Goal: Navigation & Orientation: Find specific page/section

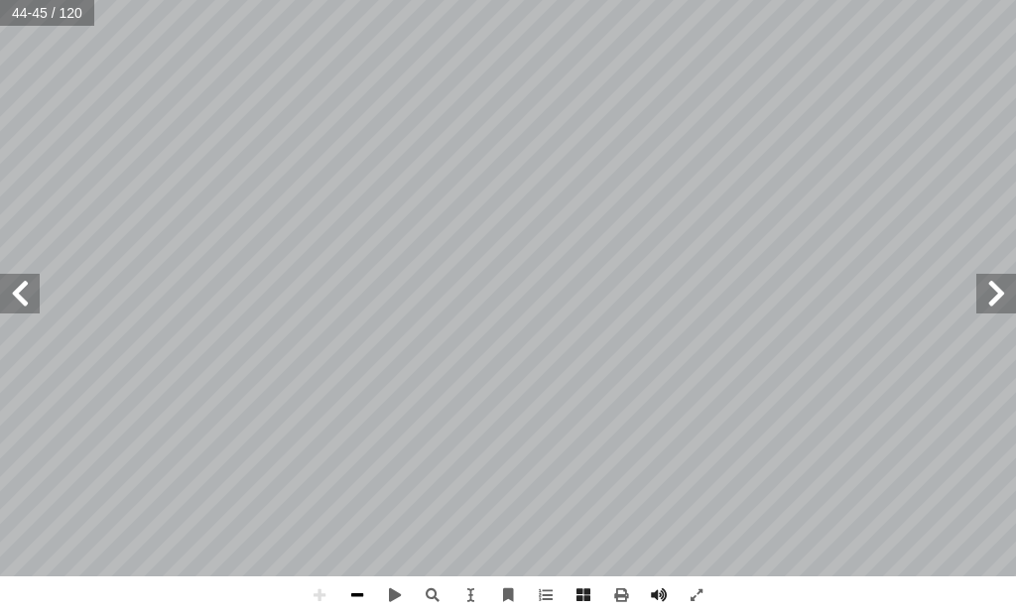
click at [357, 596] on span at bounding box center [357, 596] width 38 height 38
click at [27, 295] on span at bounding box center [20, 294] width 40 height 40
click at [316, 600] on span at bounding box center [320, 596] width 38 height 38
click at [323, 597] on span at bounding box center [320, 596] width 38 height 38
click at [357, 595] on span at bounding box center [357, 596] width 38 height 38
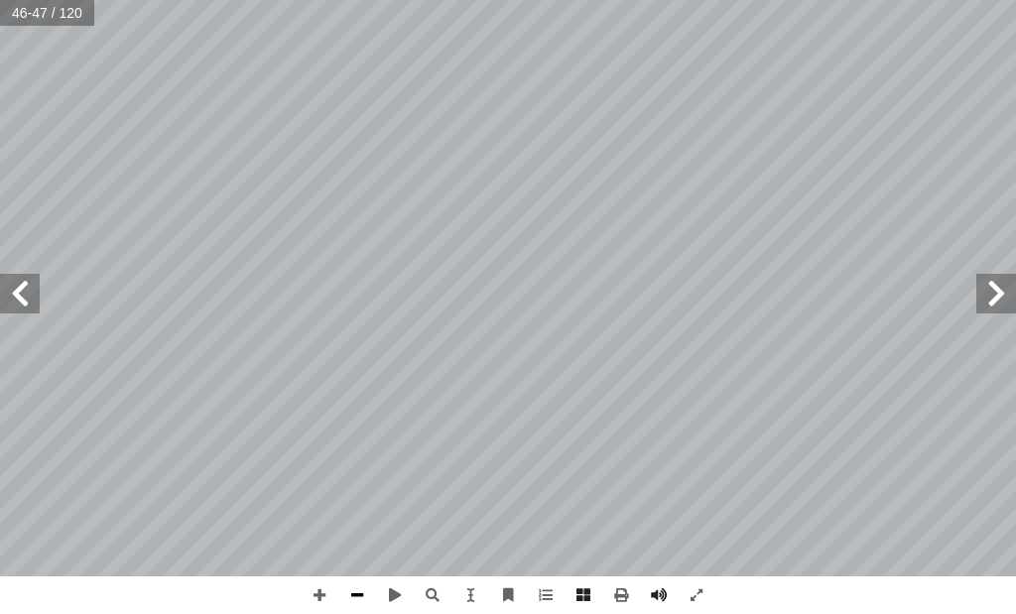
click at [361, 594] on span at bounding box center [357, 596] width 38 height 38
click at [997, 295] on span at bounding box center [997, 294] width 40 height 40
click at [23, 289] on span at bounding box center [20, 294] width 40 height 40
